Goal: Book appointment/travel/reservation

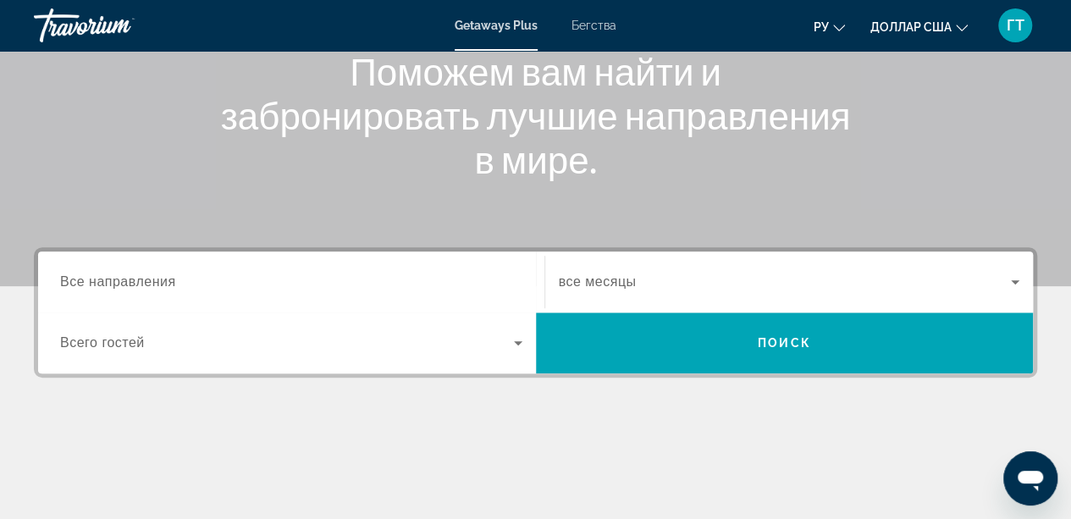
scroll to position [236, 0]
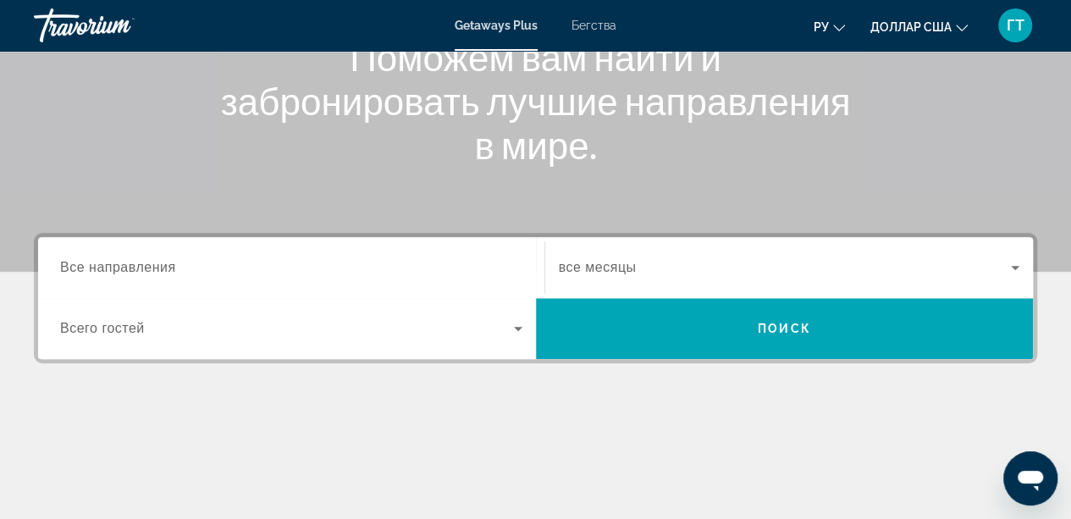
click at [102, 264] on span "Все направления" at bounding box center [118, 267] width 116 height 14
click at [102, 264] on input "Destination Все направления" at bounding box center [291, 268] width 462 height 20
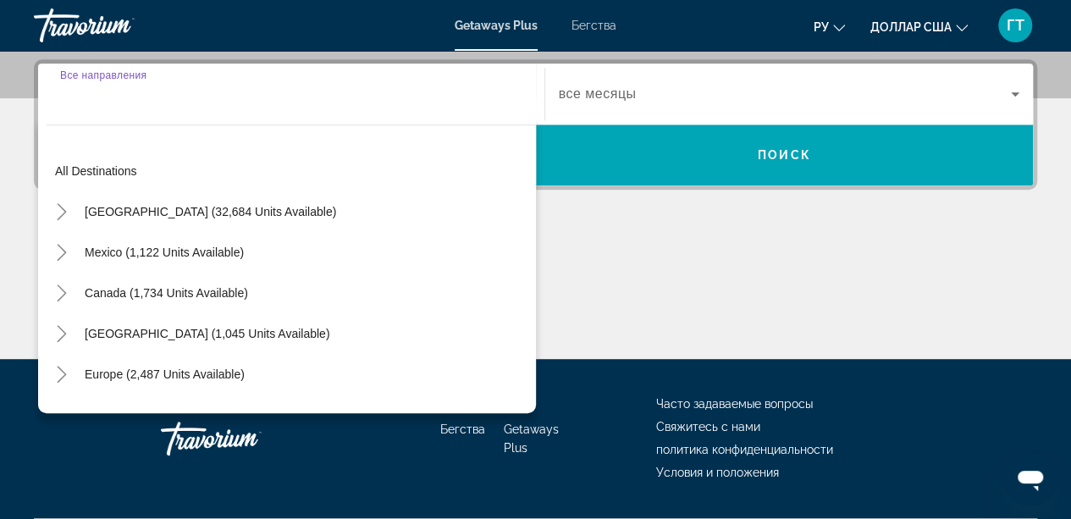
scroll to position [413, 0]
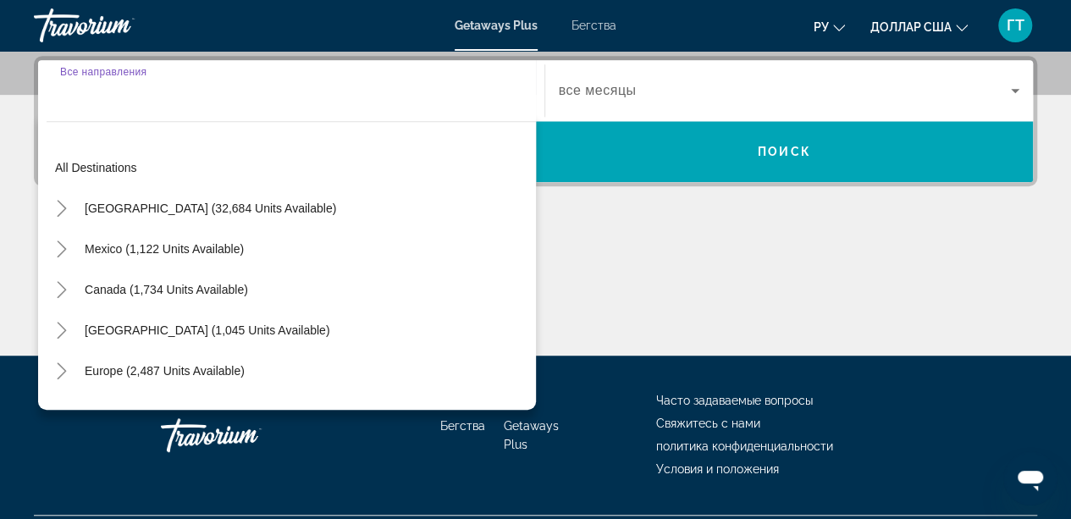
click at [491, 86] on input "Destination Все направления" at bounding box center [291, 91] width 462 height 20
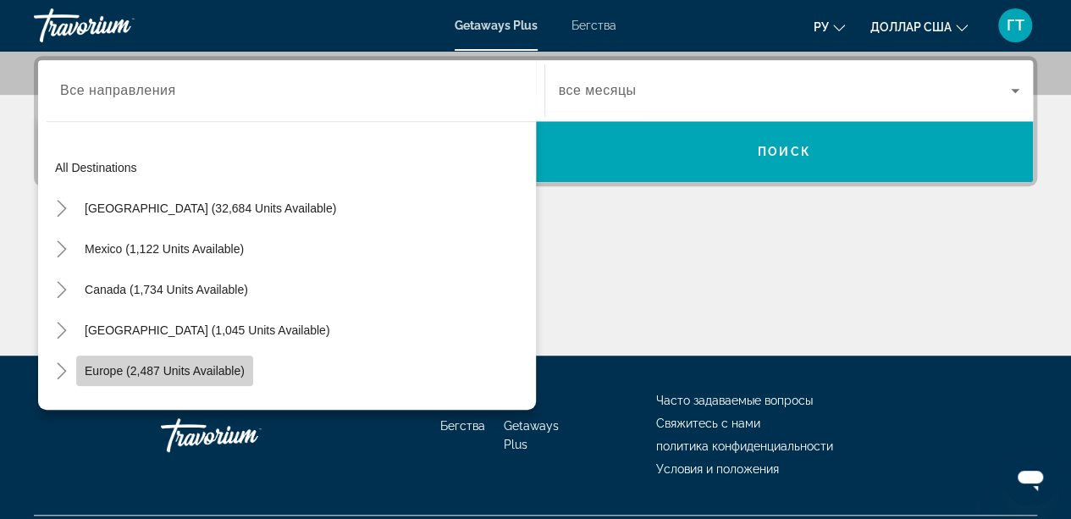
click at [184, 372] on span "Europe (2,487 units available)" at bounding box center [165, 371] width 160 height 14
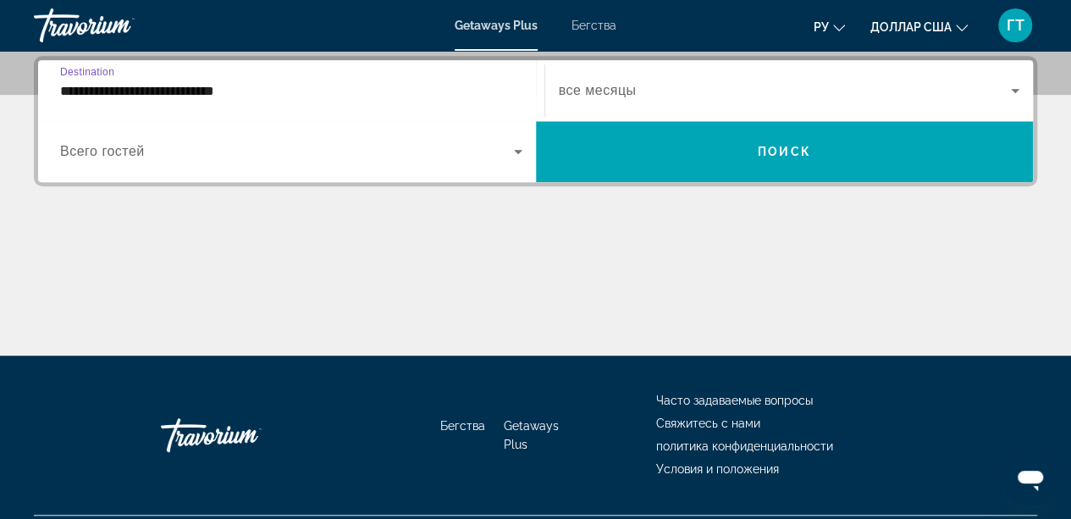
click at [73, 94] on input "**********" at bounding box center [291, 91] width 462 height 20
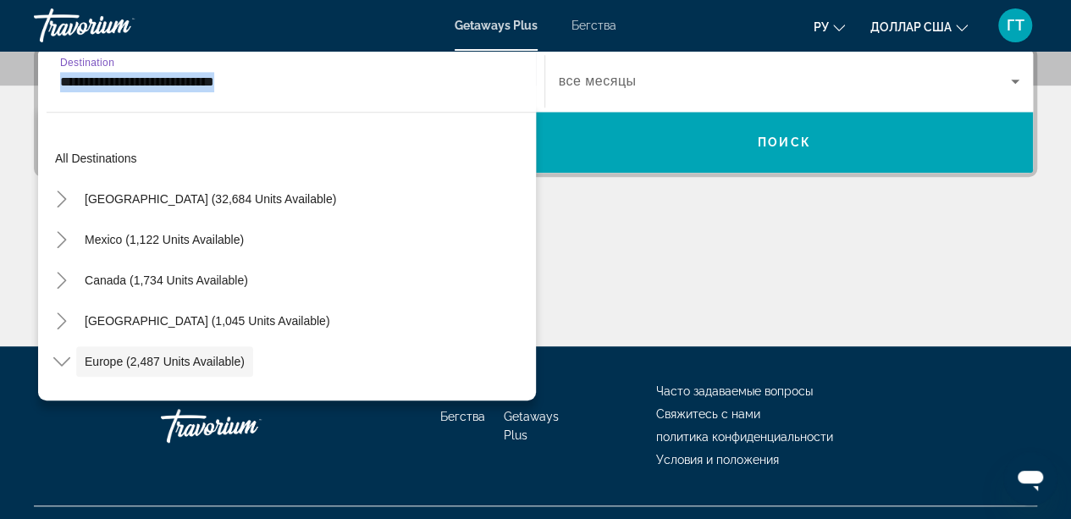
scroll to position [101, 0]
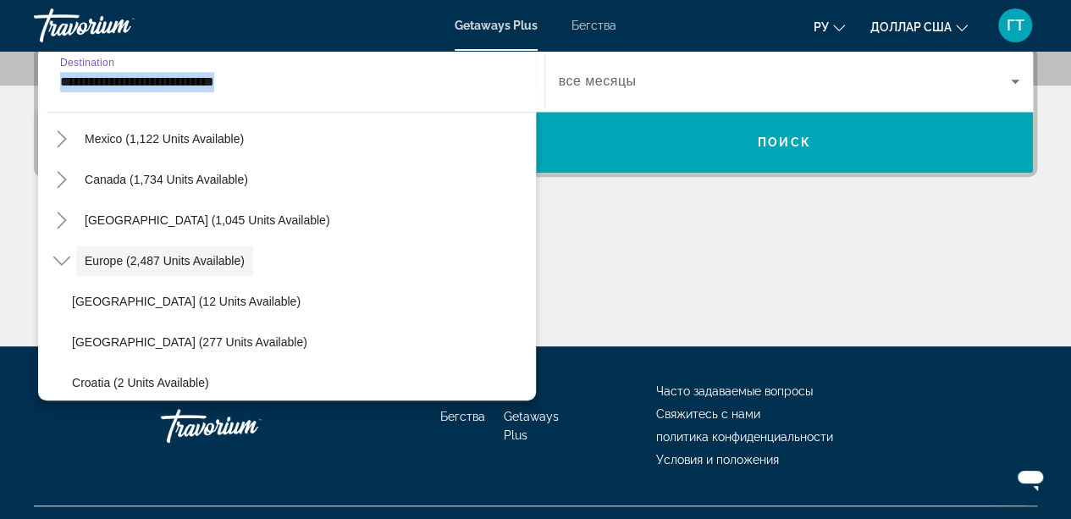
click at [73, 94] on div "**********" at bounding box center [291, 82] width 462 height 48
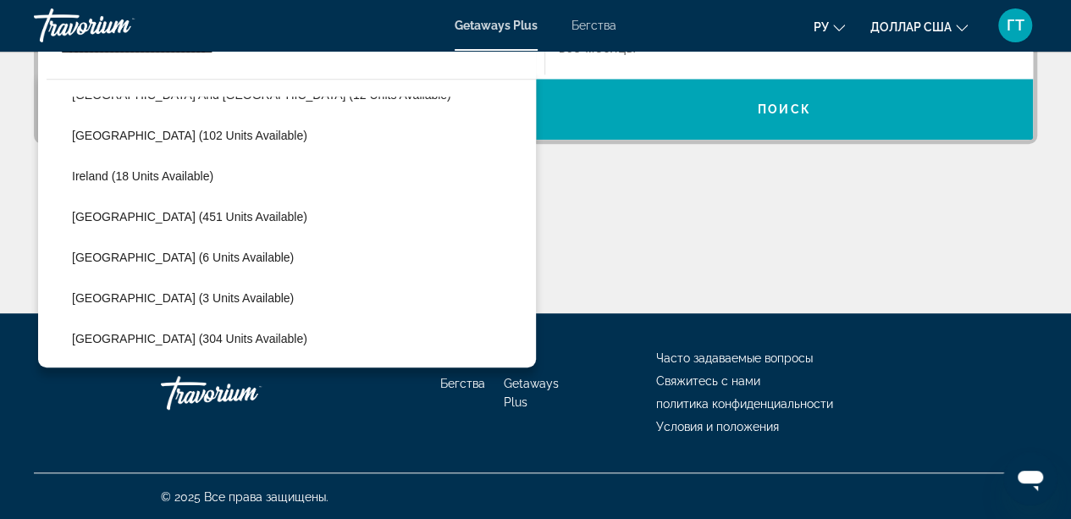
scroll to position [788, 0]
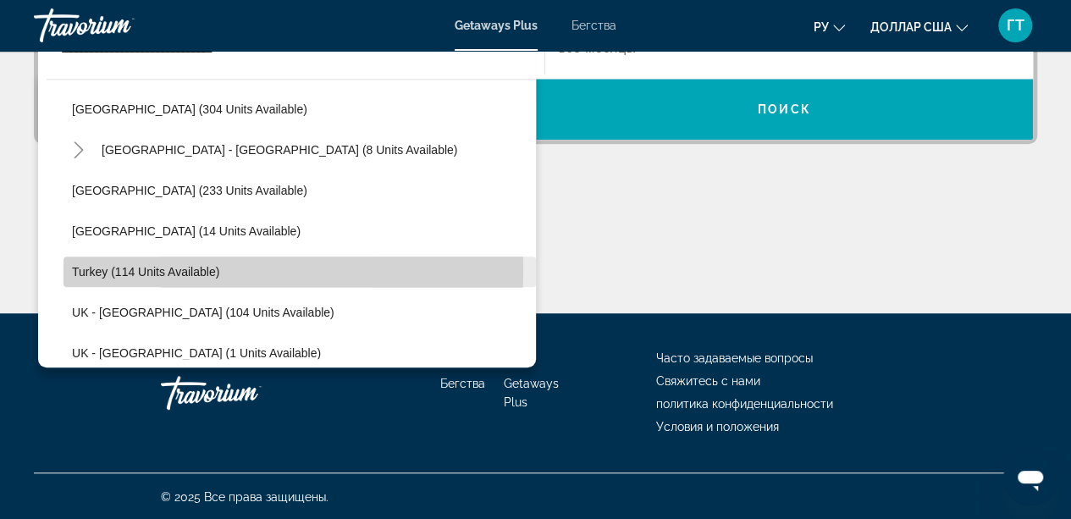
click at [234, 269] on span "Виджет поиска" at bounding box center [299, 271] width 472 height 41
type input "**********"
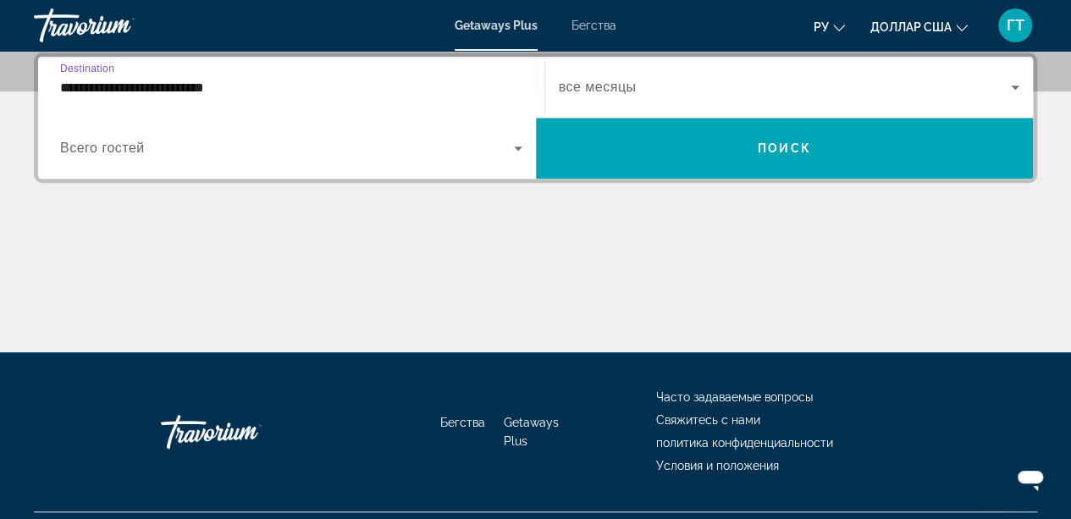
scroll to position [413, 0]
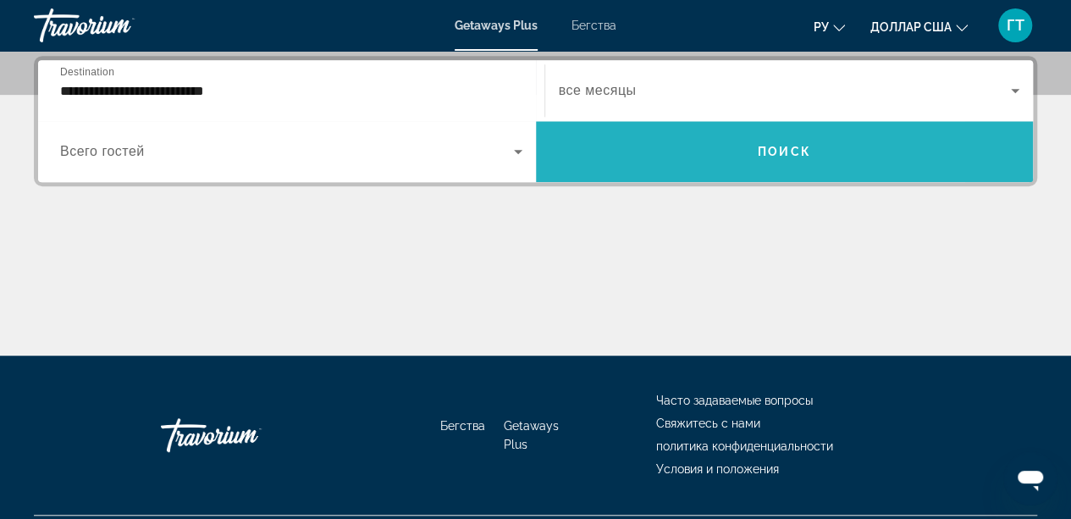
click at [895, 151] on span "Виджет поиска" at bounding box center [785, 151] width 498 height 41
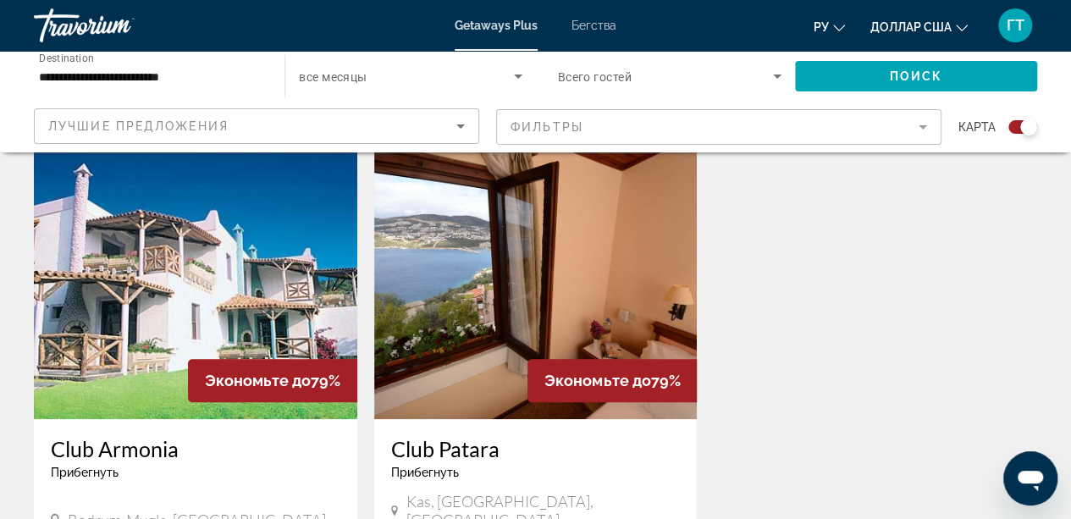
scroll to position [588, 0]
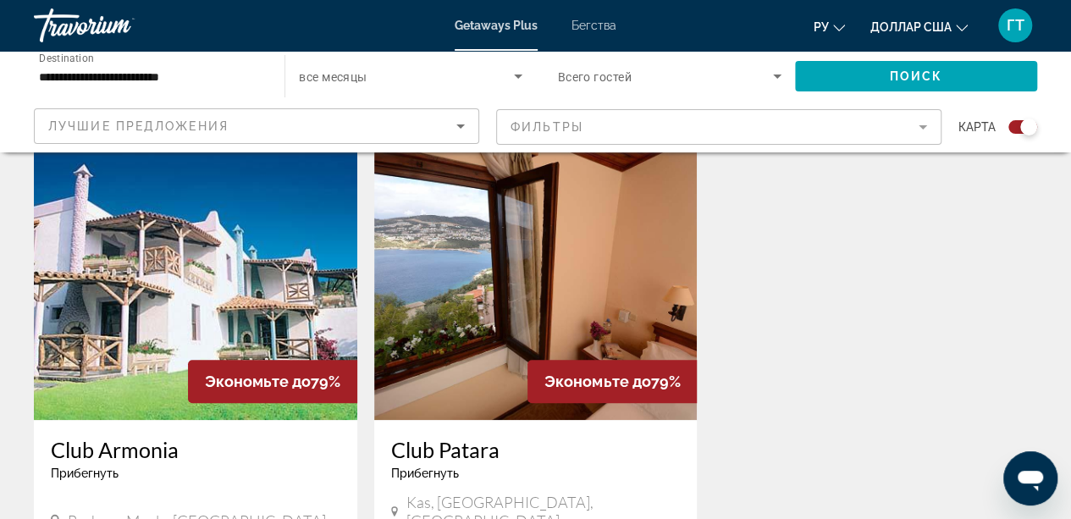
click at [600, 27] on font "Бегства" at bounding box center [593, 26] width 45 height 14
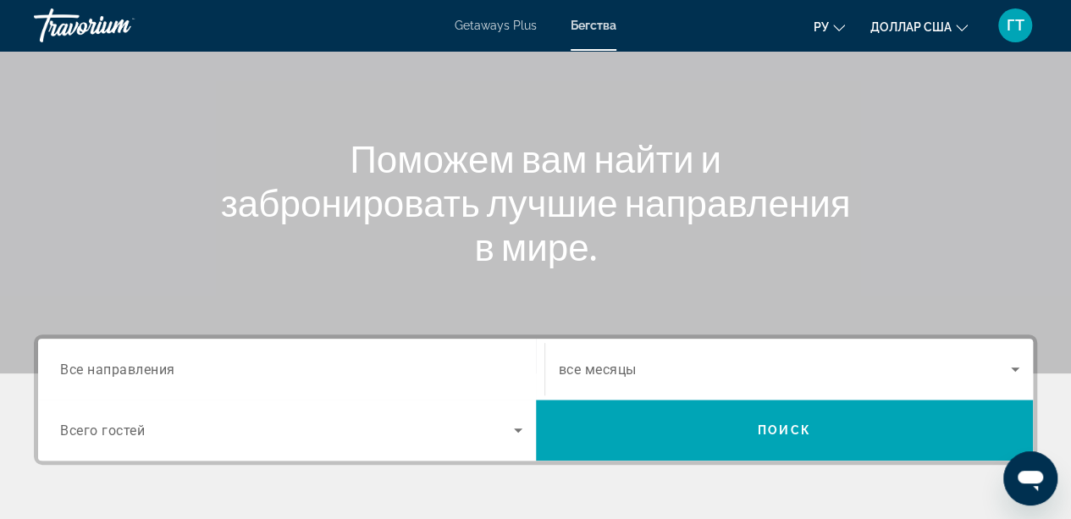
scroll to position [230, 0]
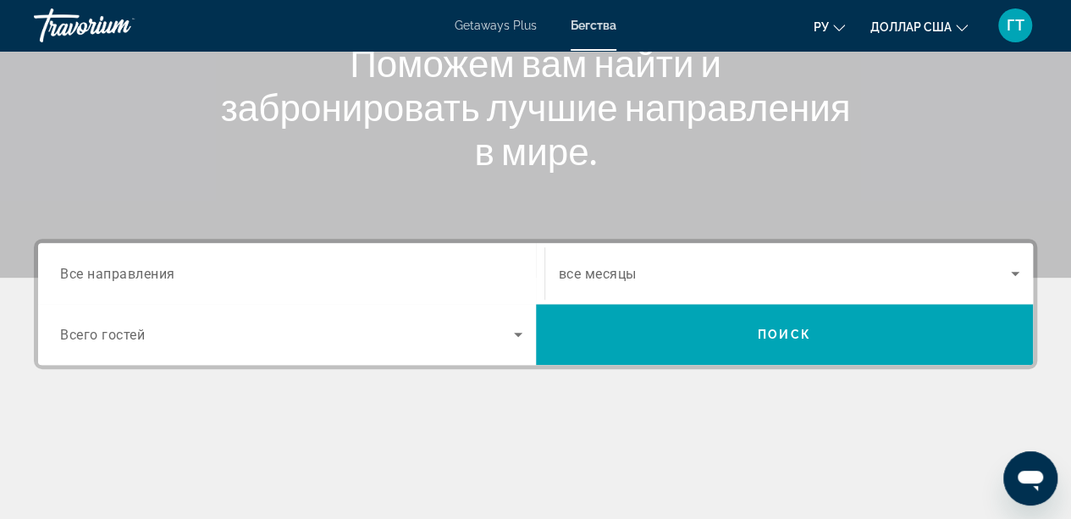
click at [138, 265] on span "Все направления" at bounding box center [117, 273] width 115 height 16
click at [138, 265] on input "Destination Все направления" at bounding box center [291, 274] width 462 height 20
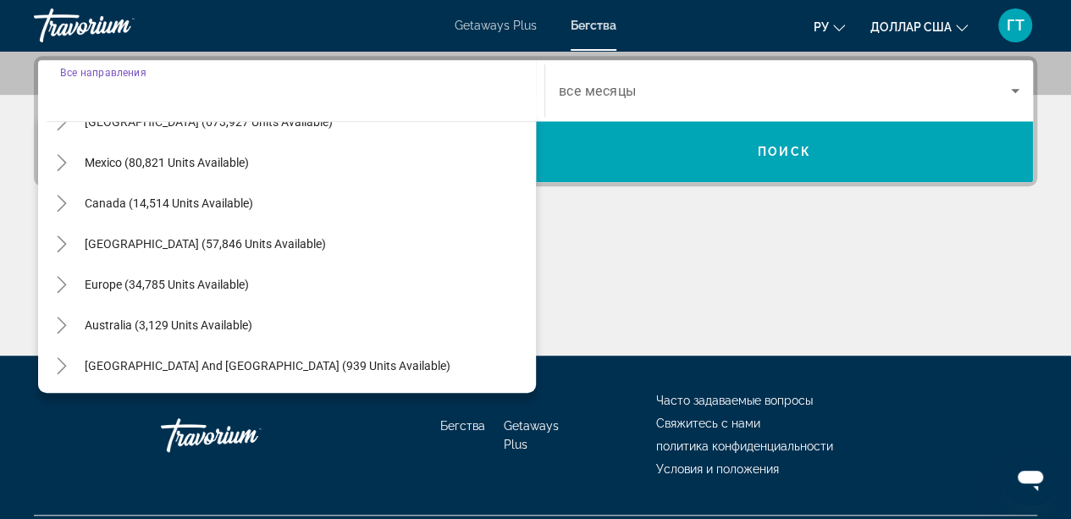
scroll to position [72, 0]
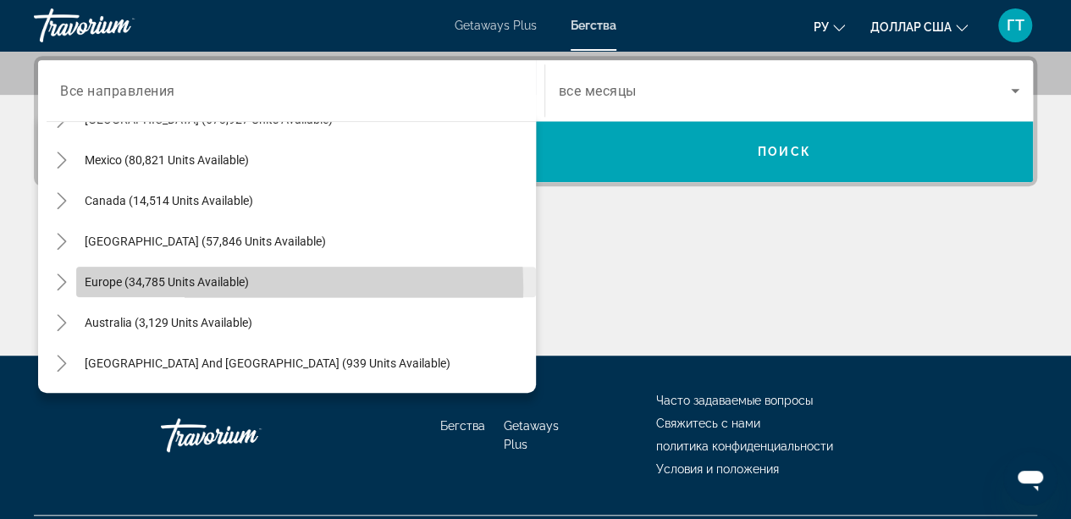
click at [138, 287] on span "Europe (34,785 units available)" at bounding box center [167, 282] width 164 height 14
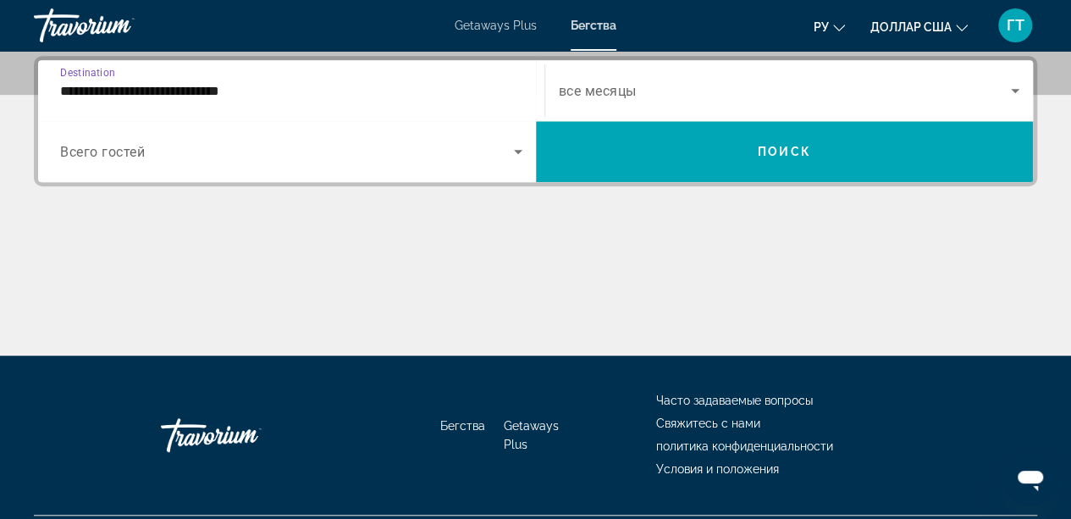
click at [86, 89] on input "**********" at bounding box center [291, 91] width 462 height 20
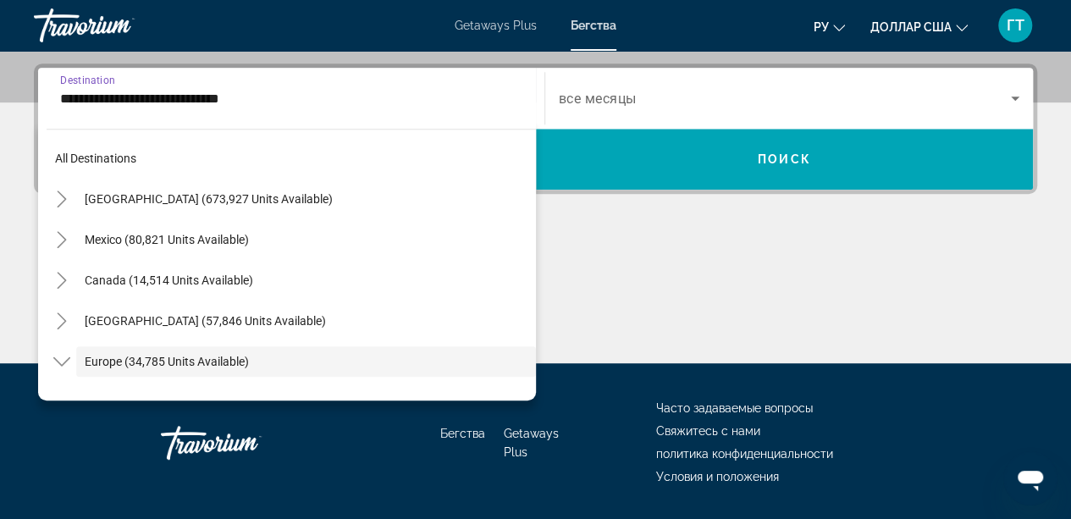
scroll to position [101, 0]
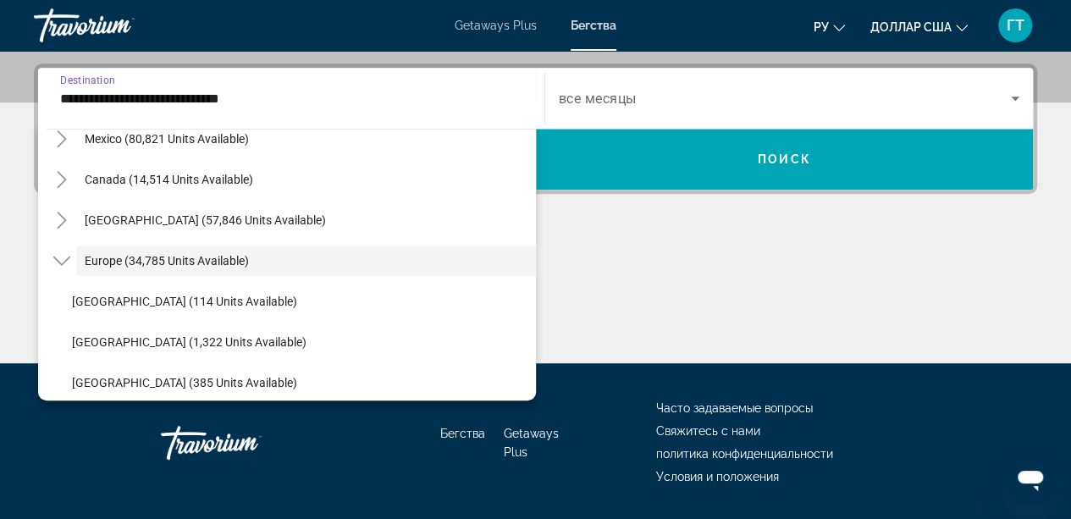
click at [86, 89] on input "**********" at bounding box center [291, 99] width 462 height 20
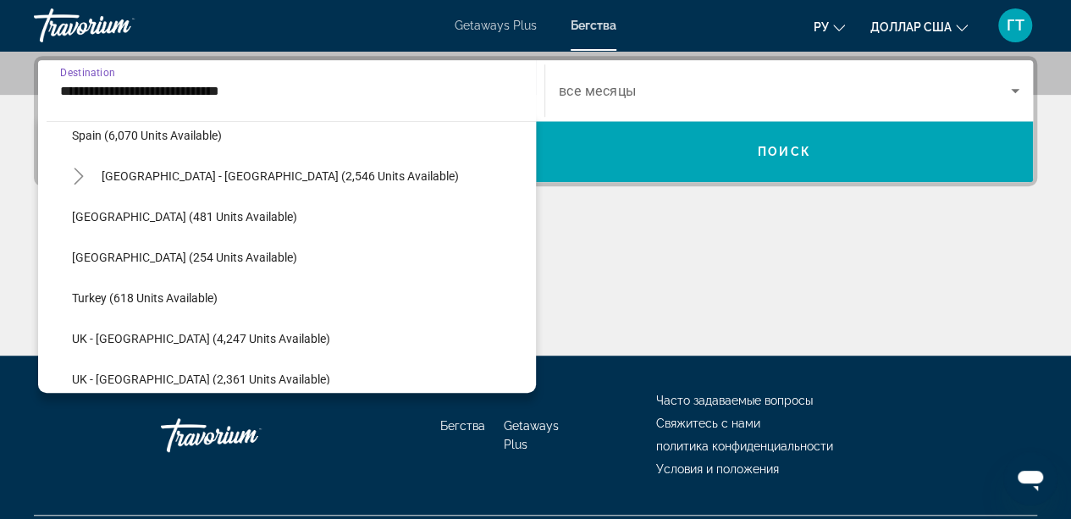
scroll to position [951, 0]
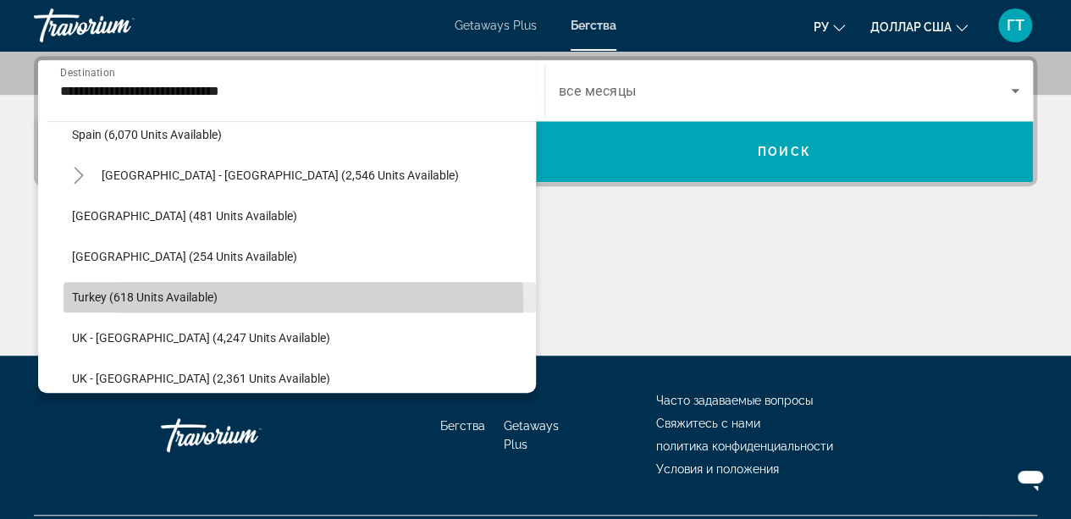
click at [106, 299] on span "Turkey (618 units available)" at bounding box center [145, 297] width 146 height 14
type input "**********"
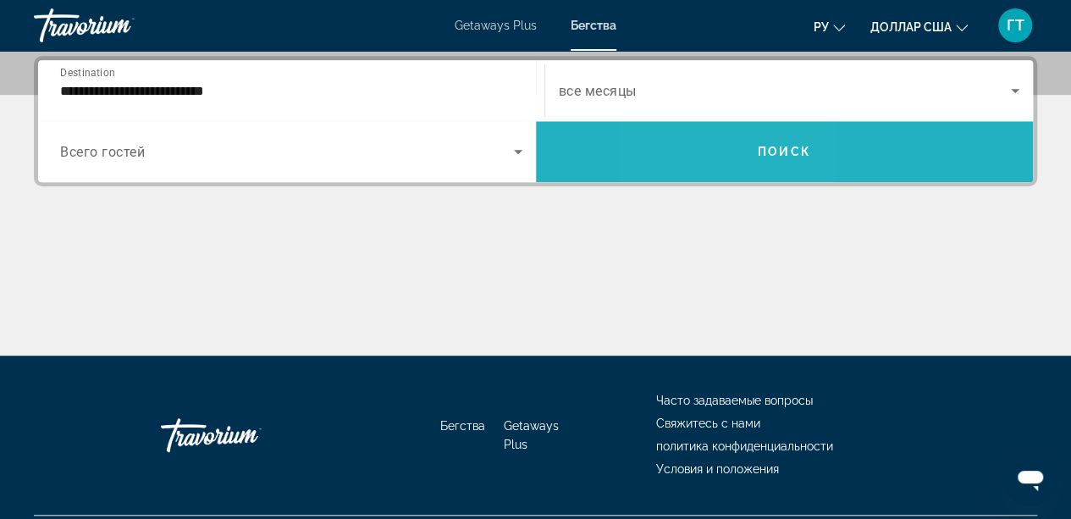
click at [720, 152] on span "Search widget" at bounding box center [785, 151] width 498 height 41
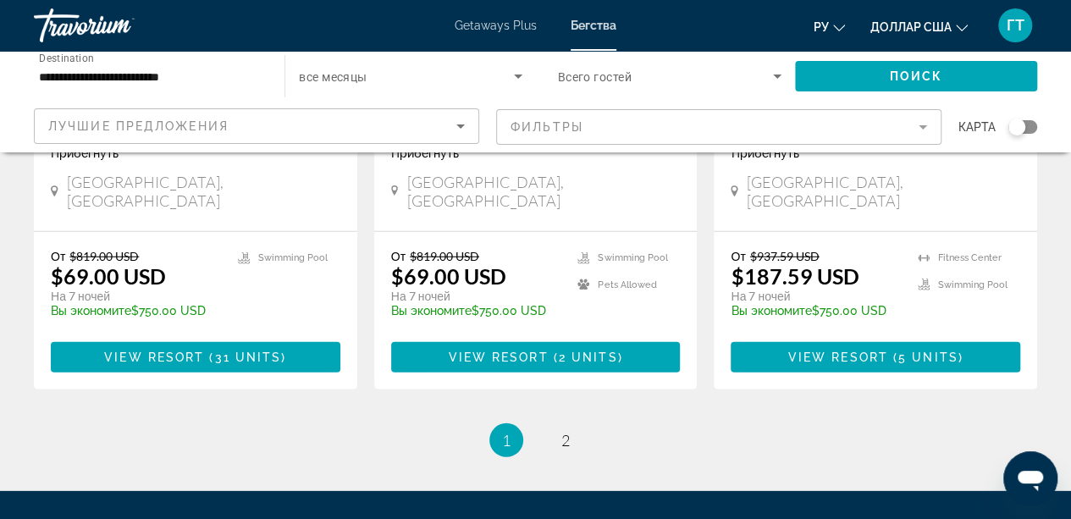
scroll to position [2216, 0]
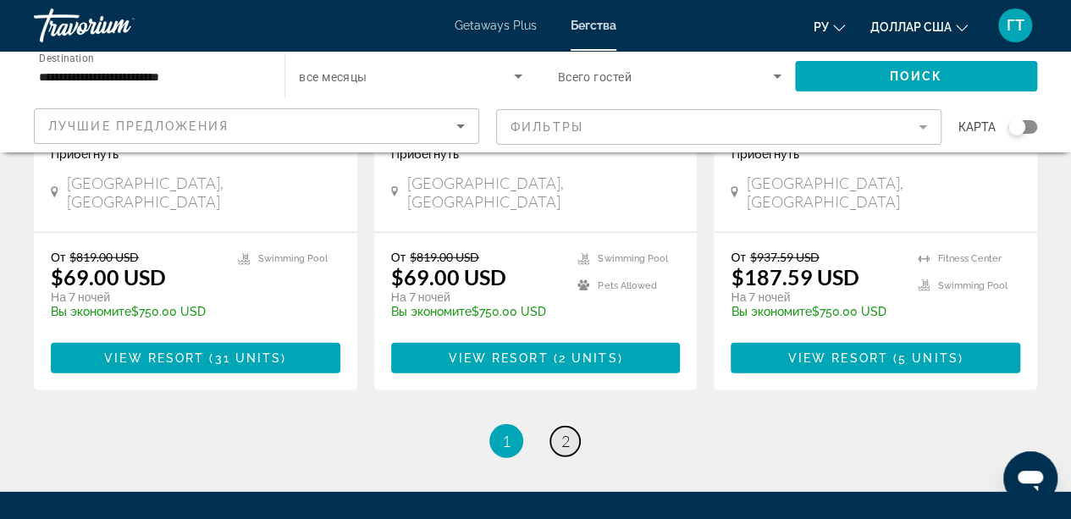
click at [562, 432] on span "2" at bounding box center [565, 441] width 8 height 19
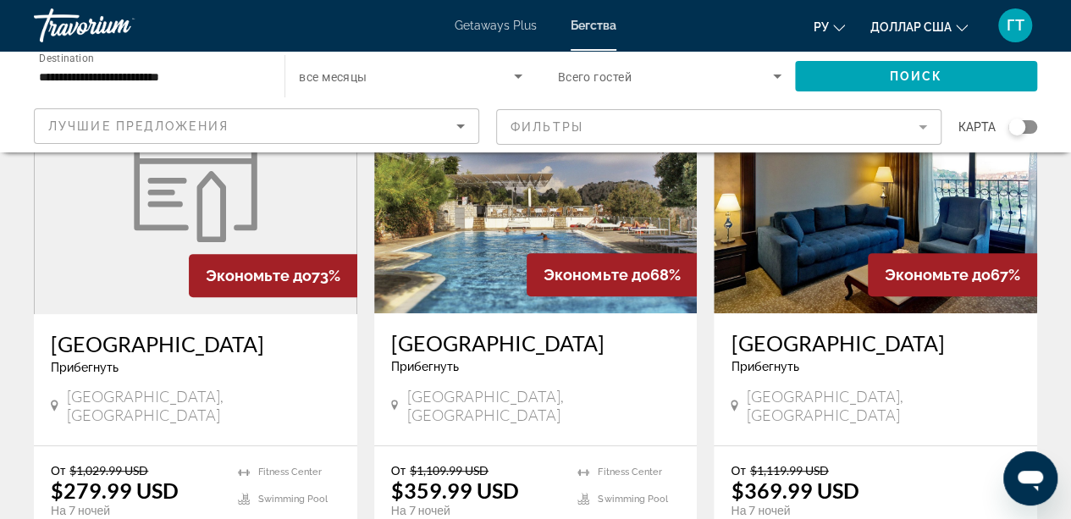
scroll to position [200, 0]
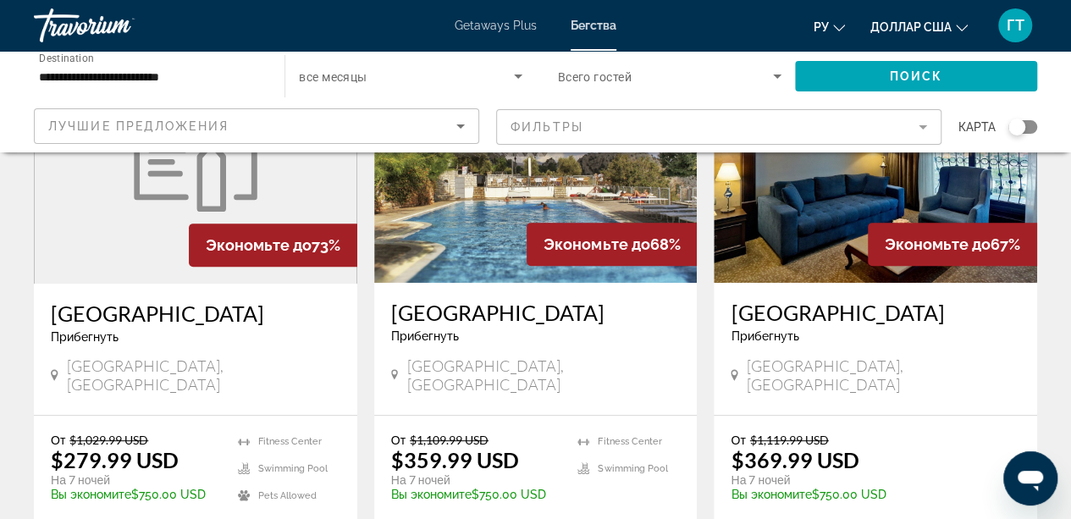
click at [188, 342] on div "Прибегнуть - Это курорт только для взрослых" at bounding box center [196, 337] width 290 height 14
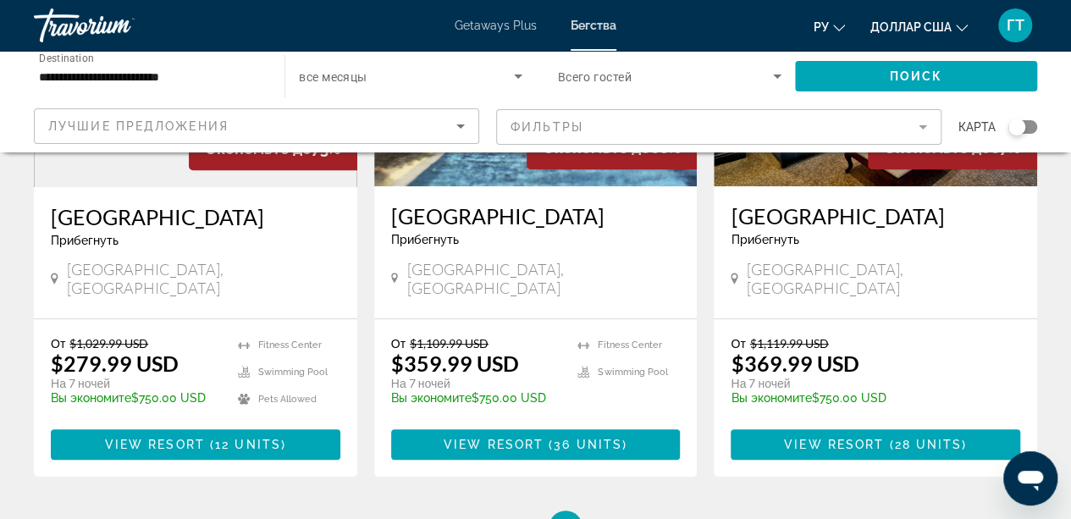
scroll to position [312, 0]
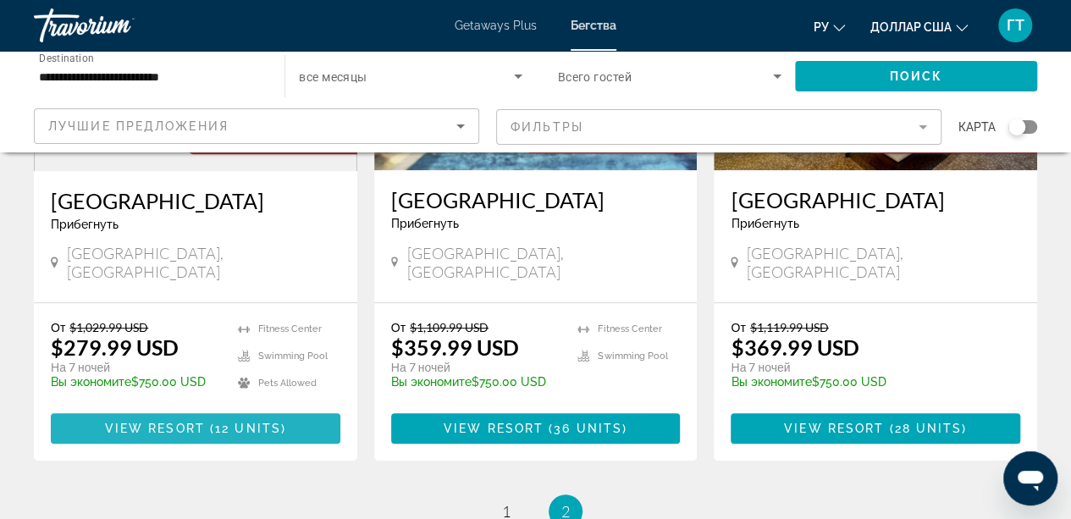
click at [179, 422] on span "View Resort" at bounding box center [155, 429] width 100 height 14
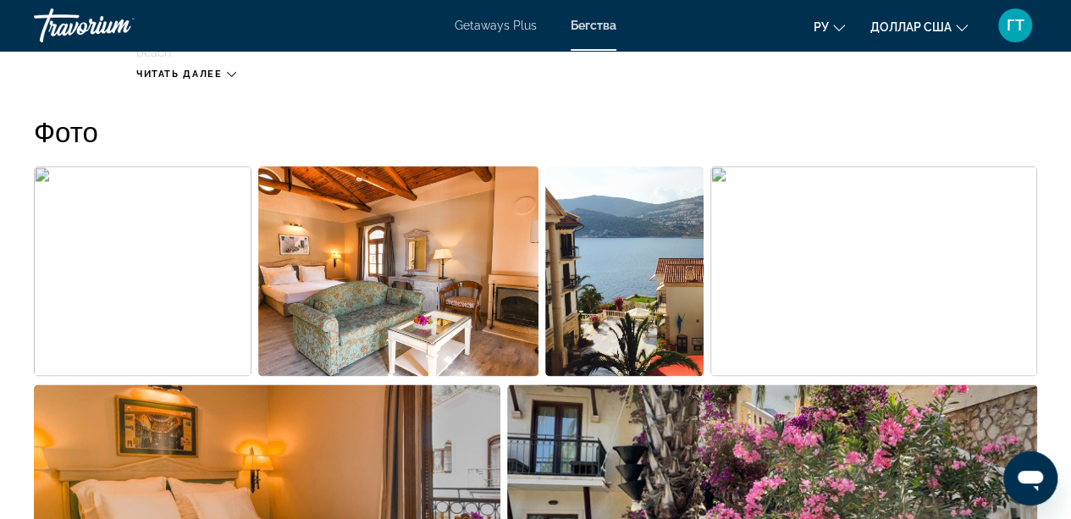
scroll to position [1036, 0]
